Goal: Obtain resource: Download file/media

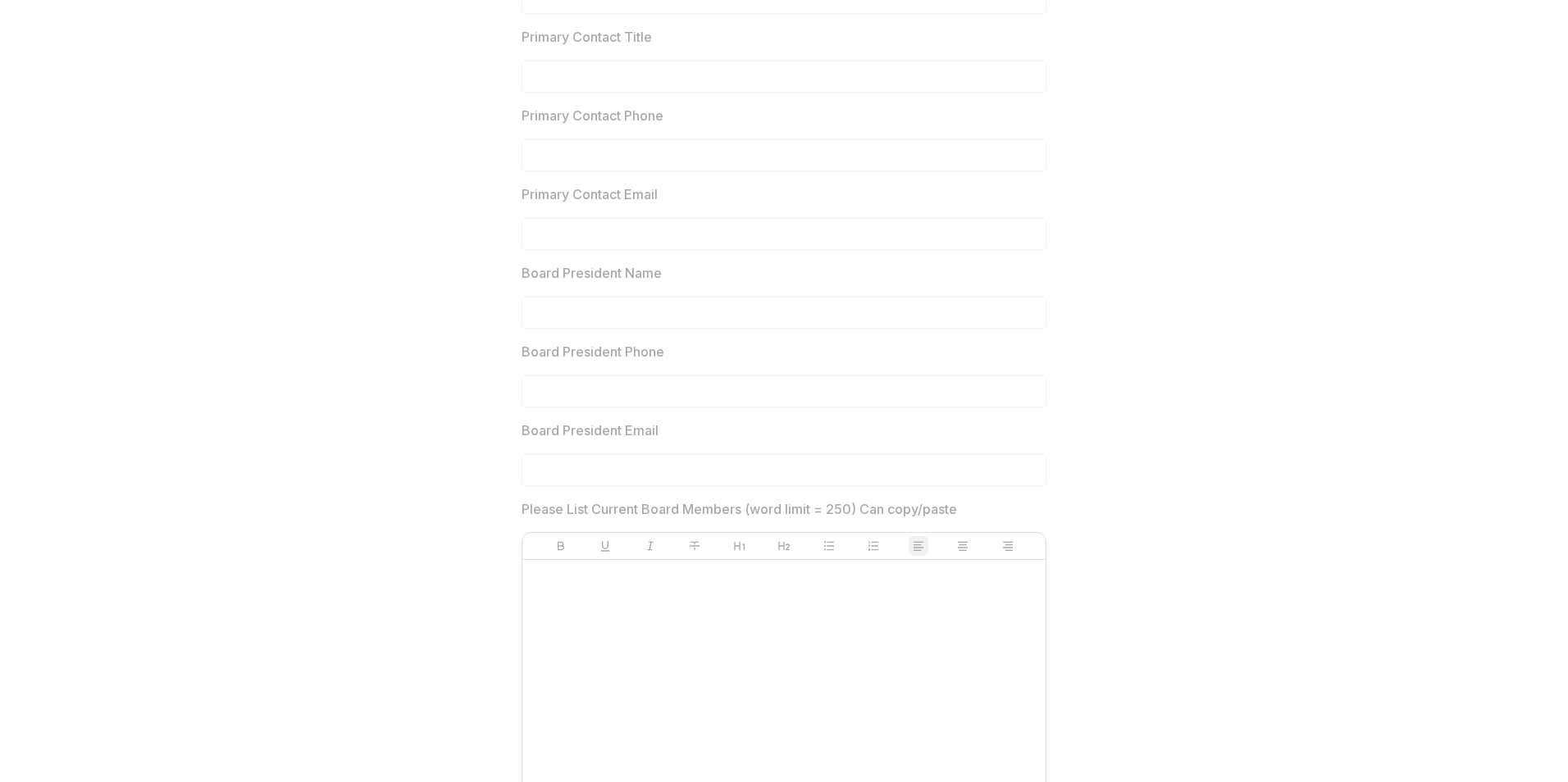
scroll to position [2272, 0]
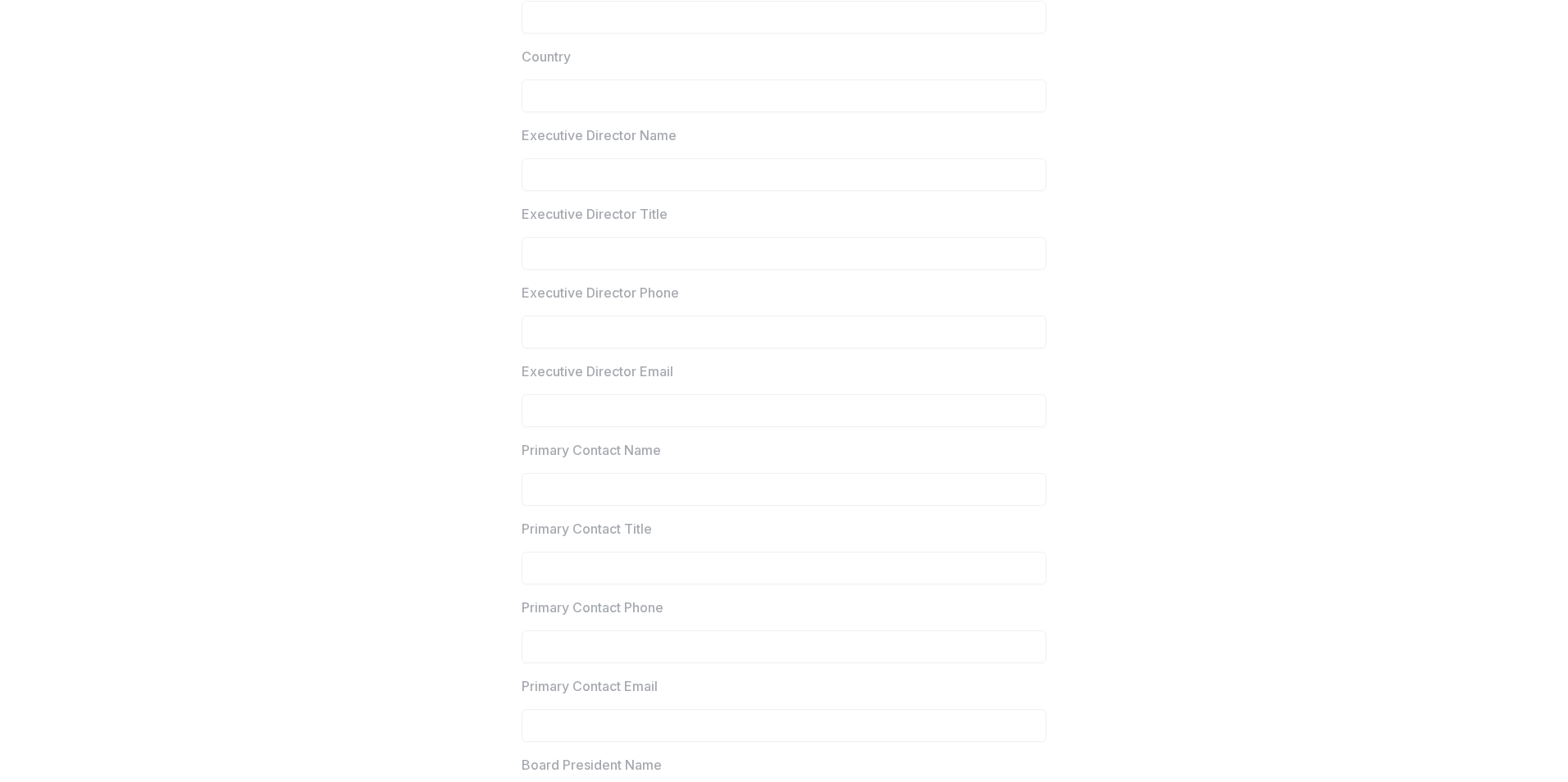
drag, startPoint x: 887, startPoint y: 283, endPoint x: 891, endPoint y: 296, distance: 13.6
click at [882, 145] on label "Executive Director Name" at bounding box center [778, 135] width 514 height 20
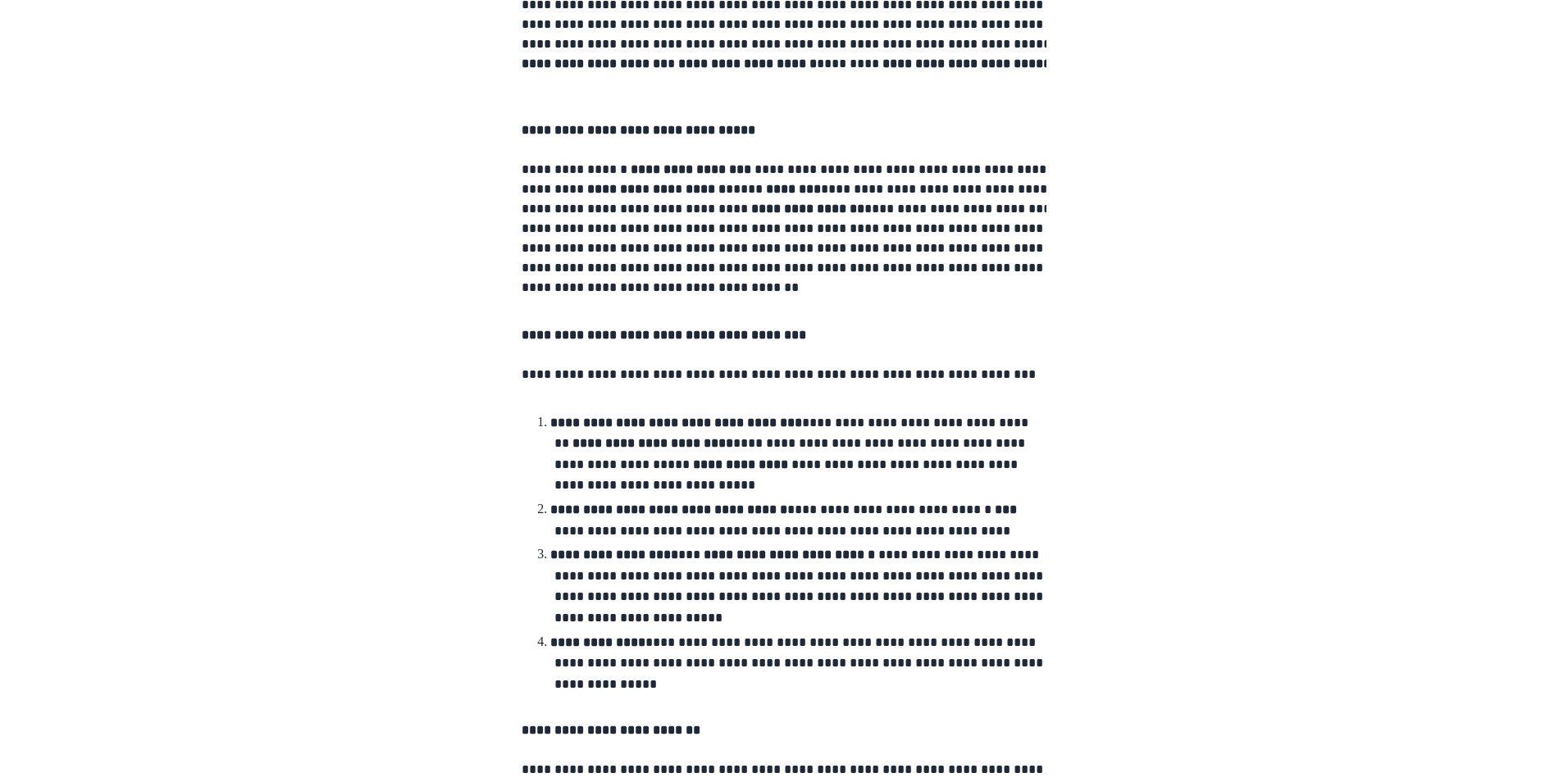
scroll to position [0, 0]
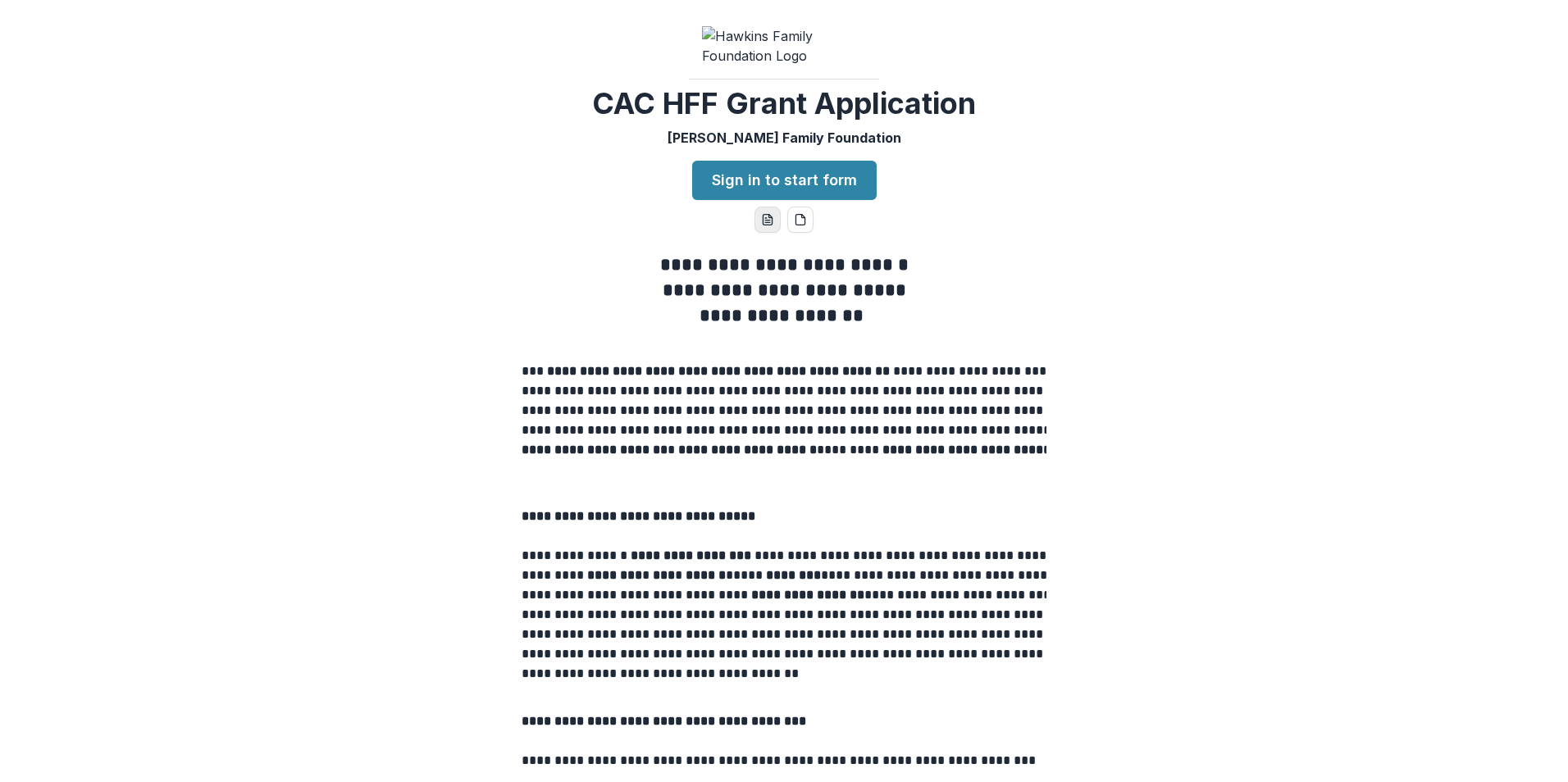
click at [767, 226] on icon "word-download" at bounding box center [768, 220] width 13 height 13
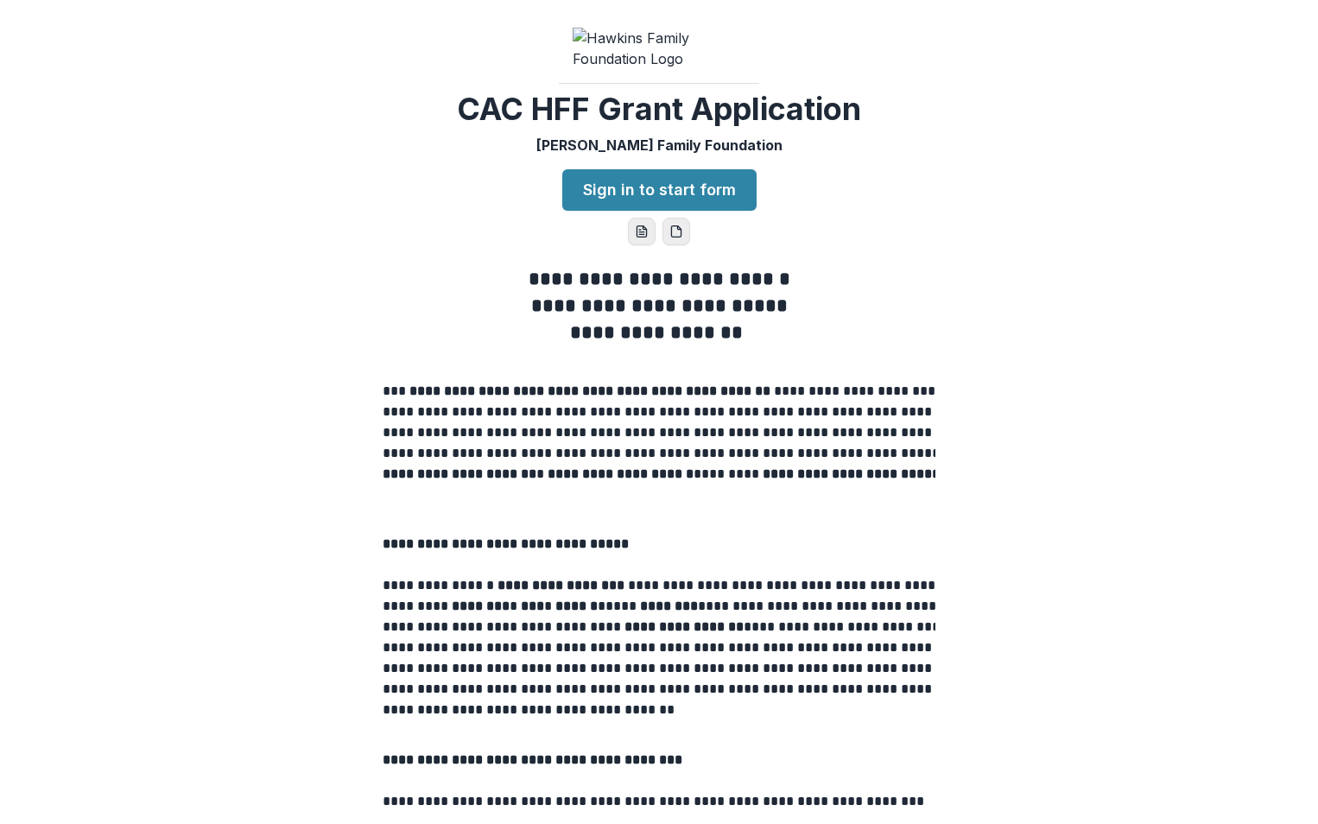
click at [676, 238] on icon "pdf-download" at bounding box center [676, 232] width 14 height 14
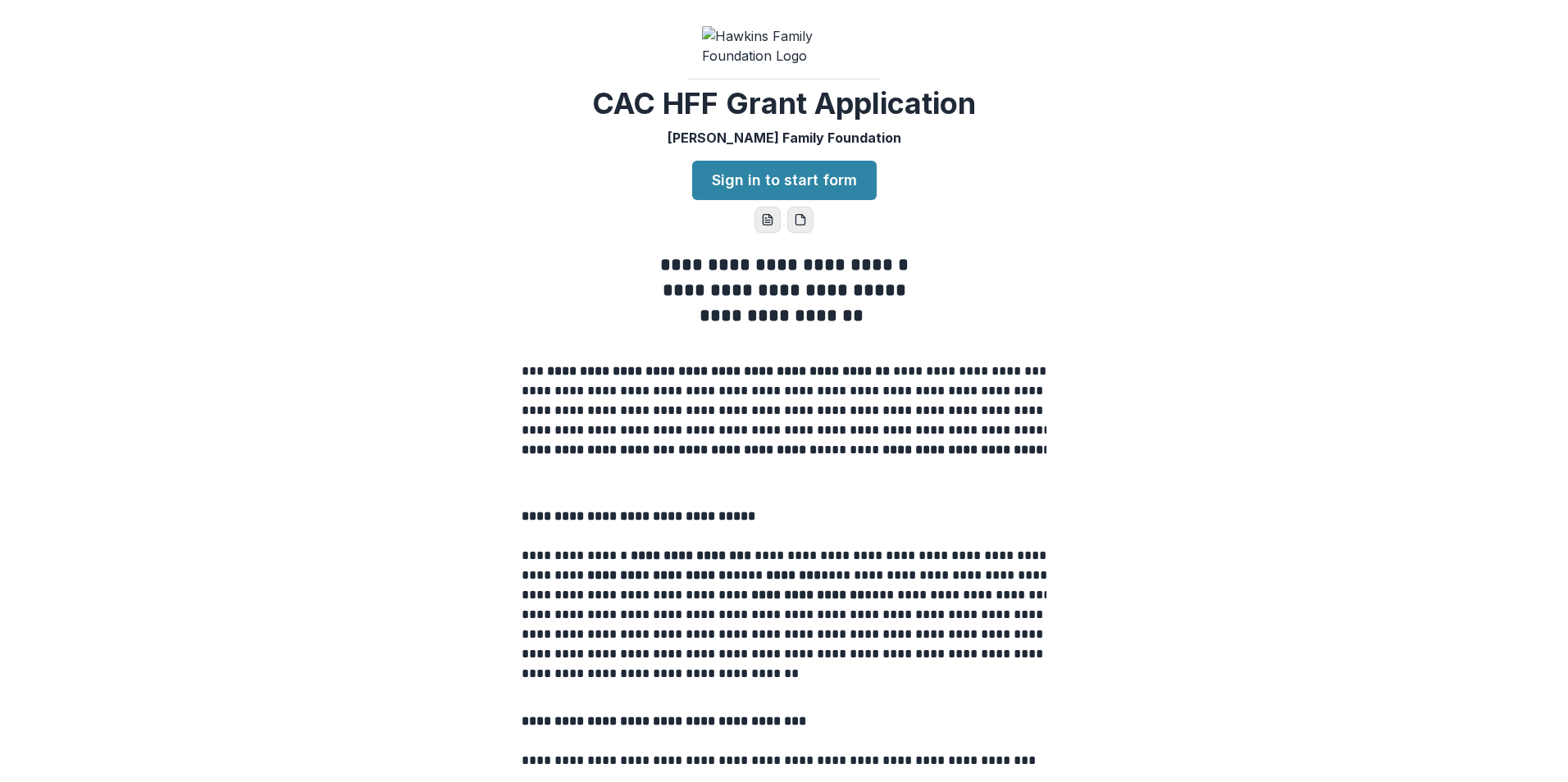
click at [453, 16] on div "**********" at bounding box center [784, 391] width 1568 height 782
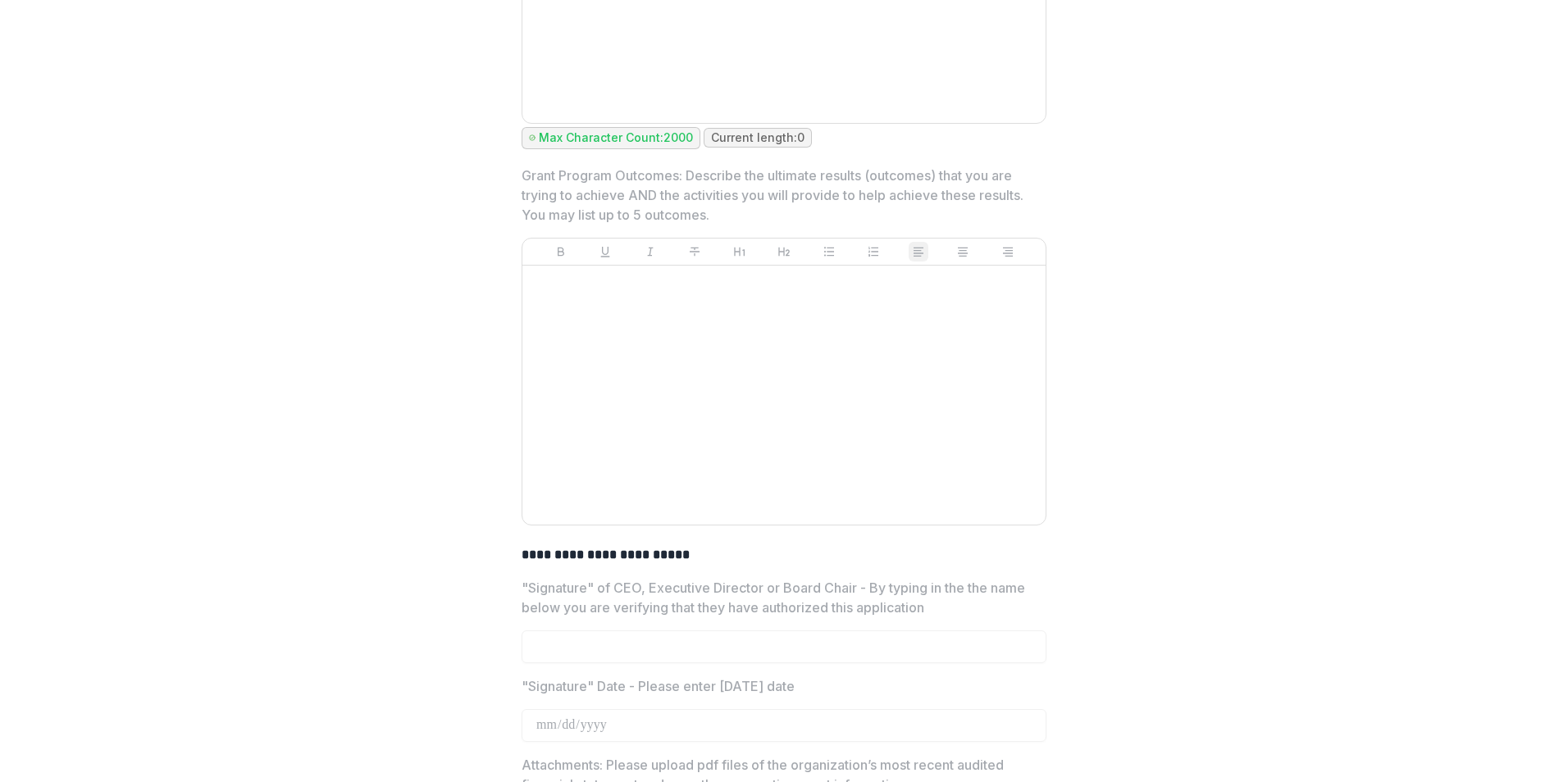
scroll to position [5961, 0]
